Goal: Task Accomplishment & Management: Manage account settings

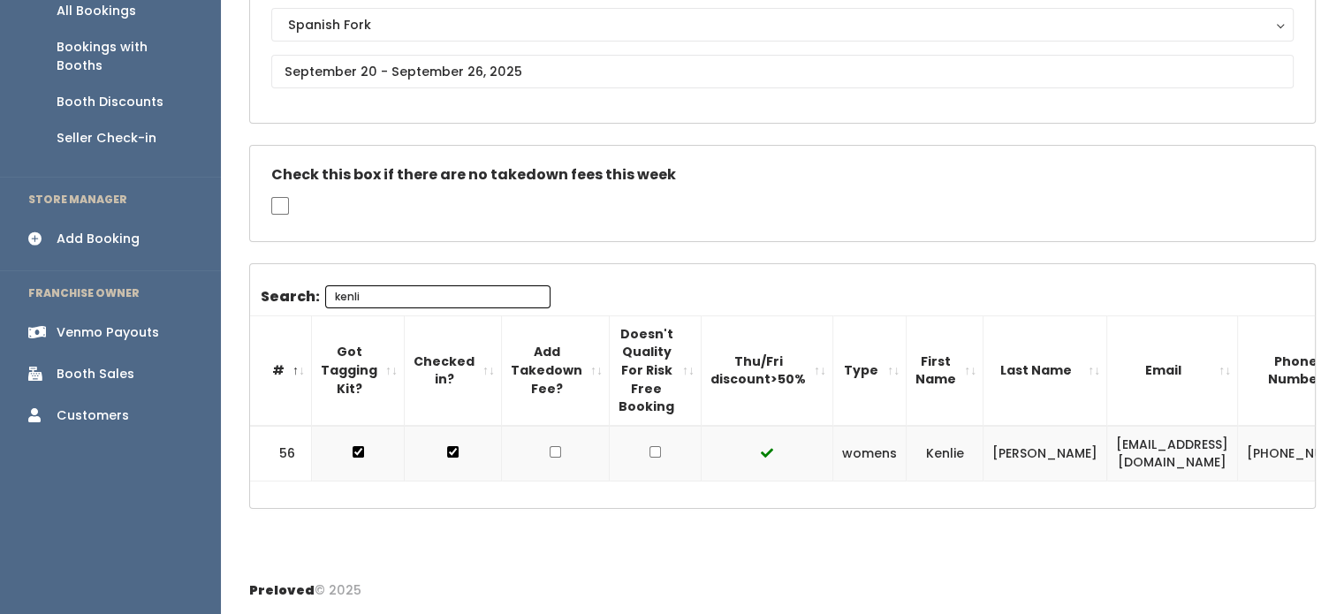
scroll to position [0, 7]
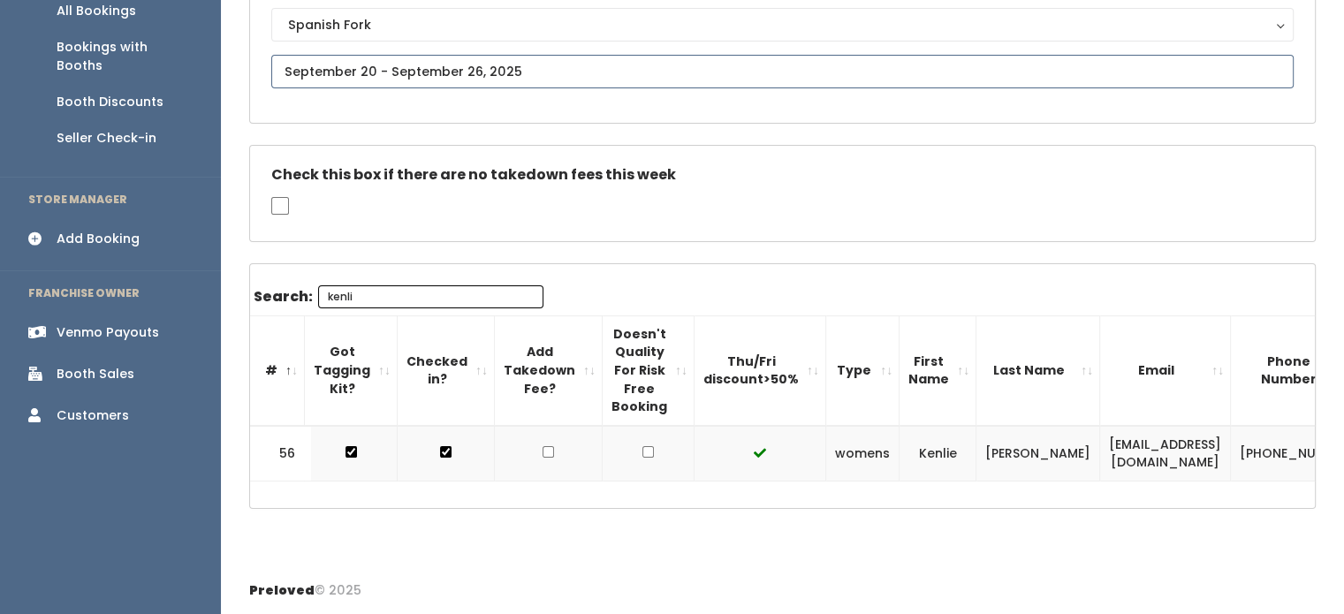
click at [488, 61] on input "text" at bounding box center [782, 72] width 1022 height 34
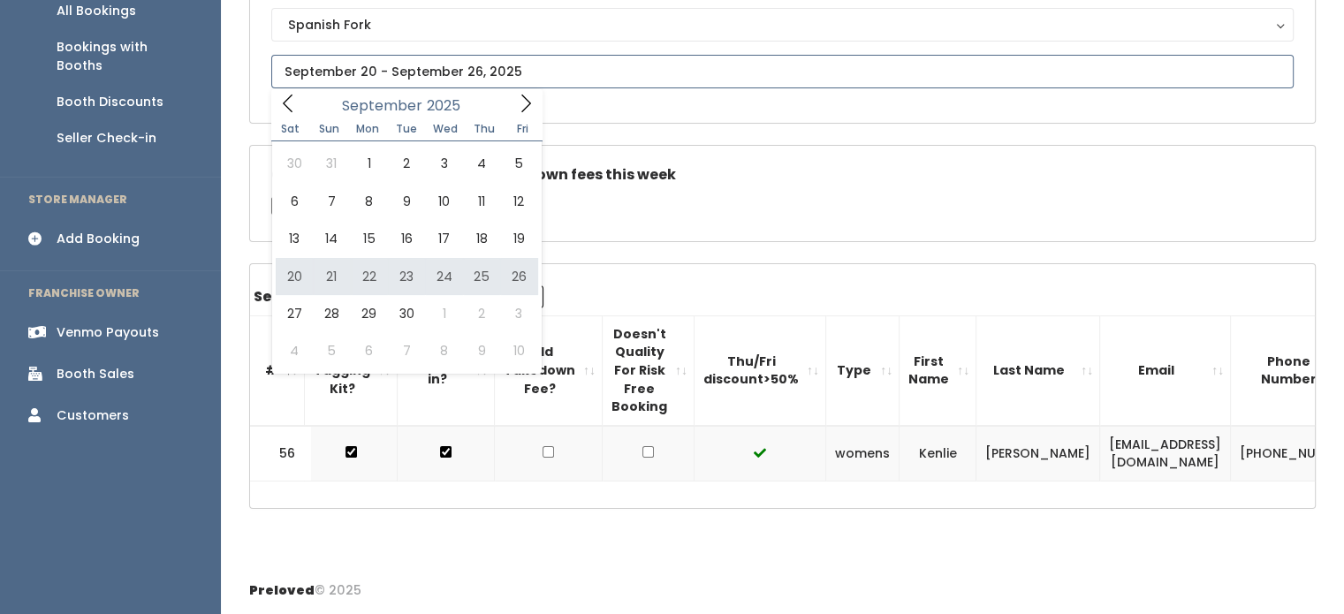
type input "September 20 to September 26"
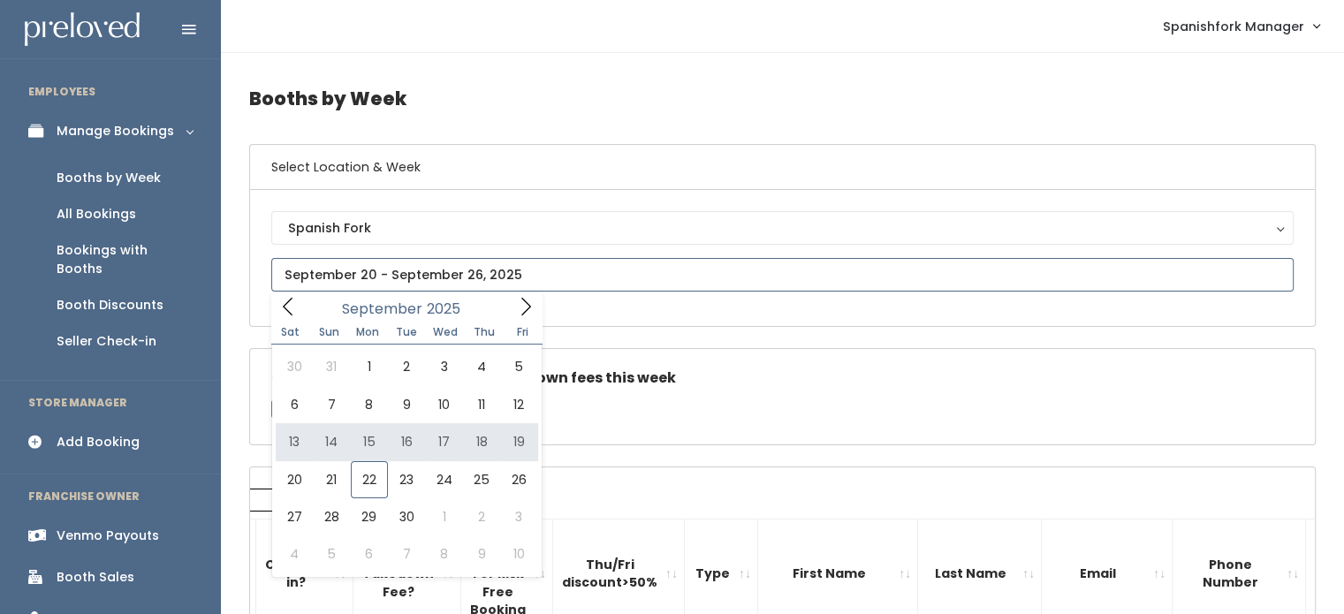
type input "[DATE] to [DATE]"
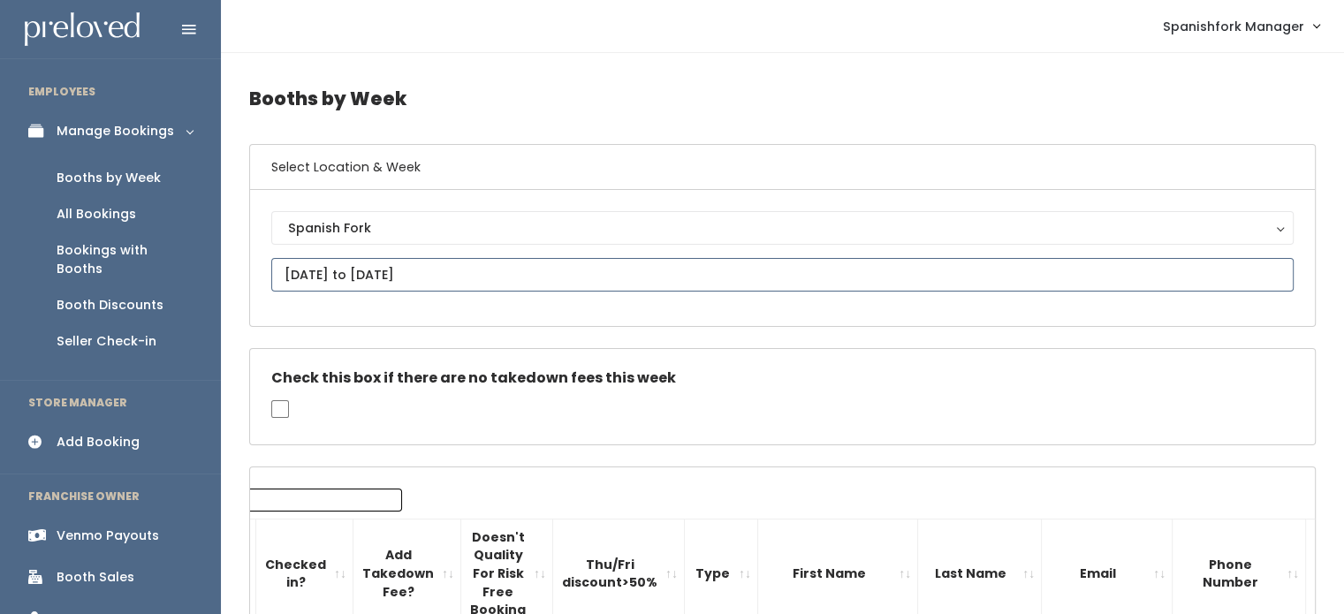
scroll to position [406, 0]
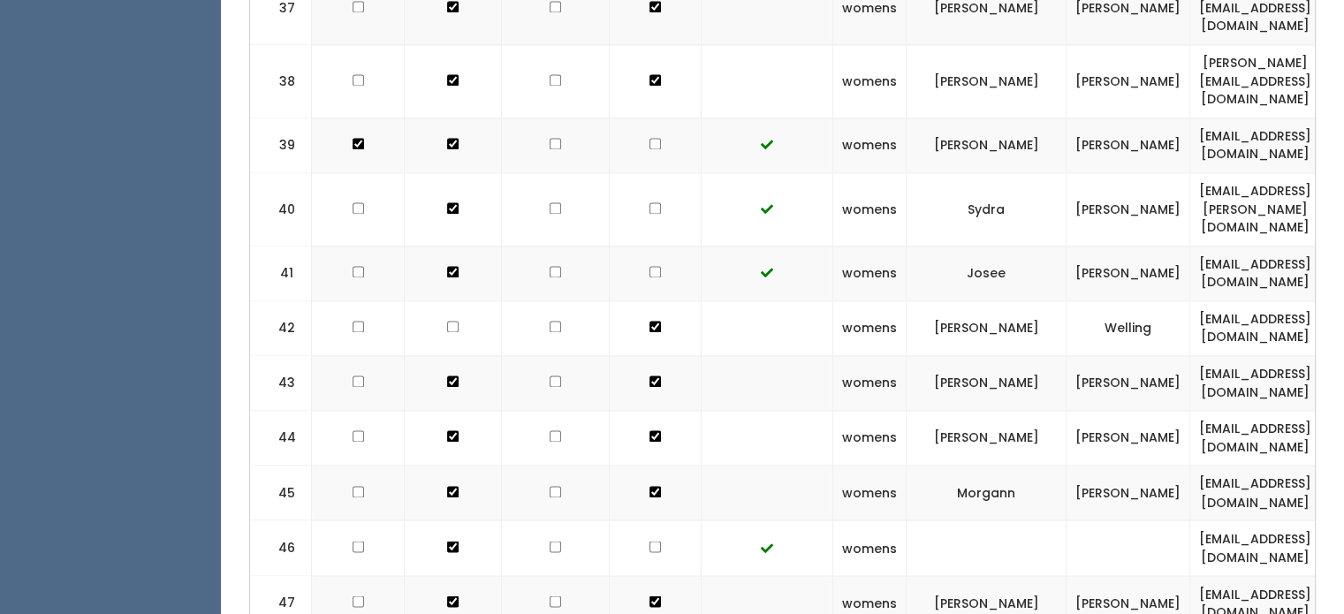
scroll to position [2854, 0]
checkbox input "false"
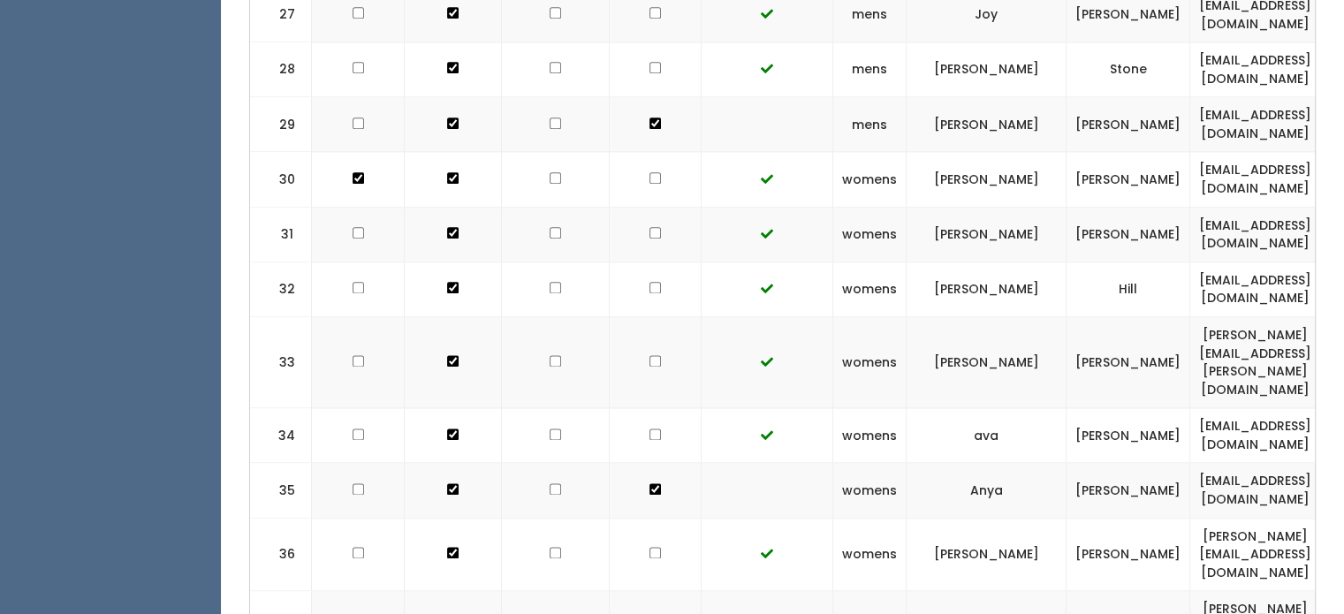
scroll to position [801, 0]
